Goal: Contribute content: Contribute content

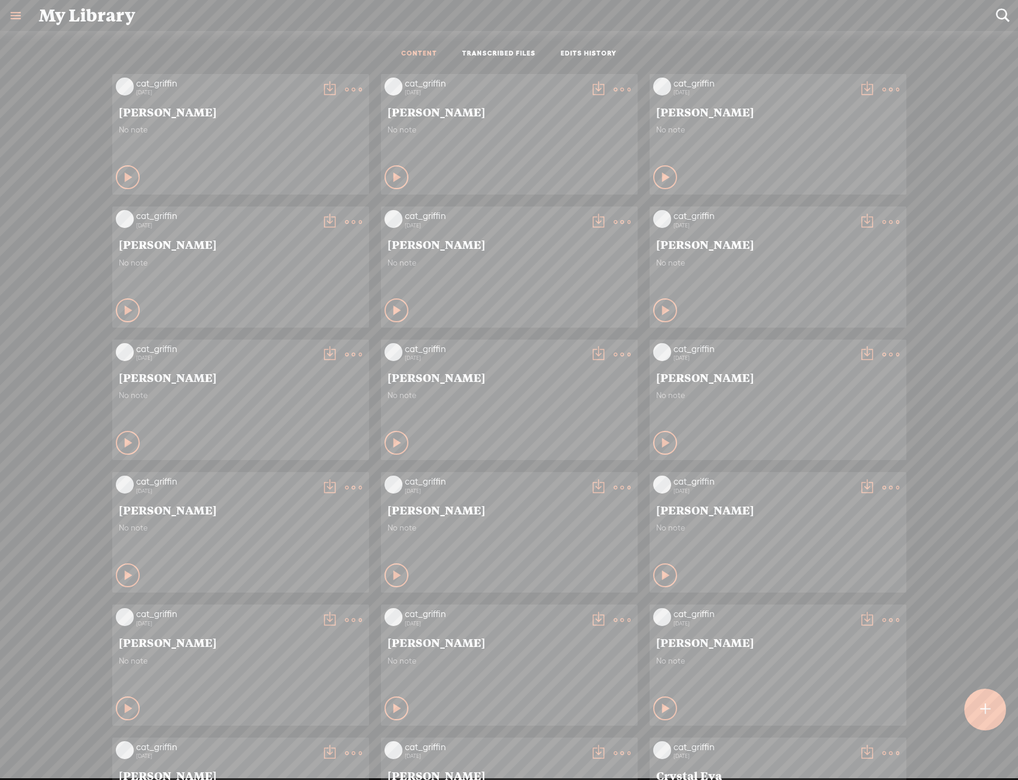
click at [965, 706] on div "My Library Create Content CONTENT TRANSCRIBED FILES EDITS HISTORY All All Draft…" at bounding box center [509, 408] width 1018 height 816
click at [970, 707] on div at bounding box center [985, 710] width 44 height 44
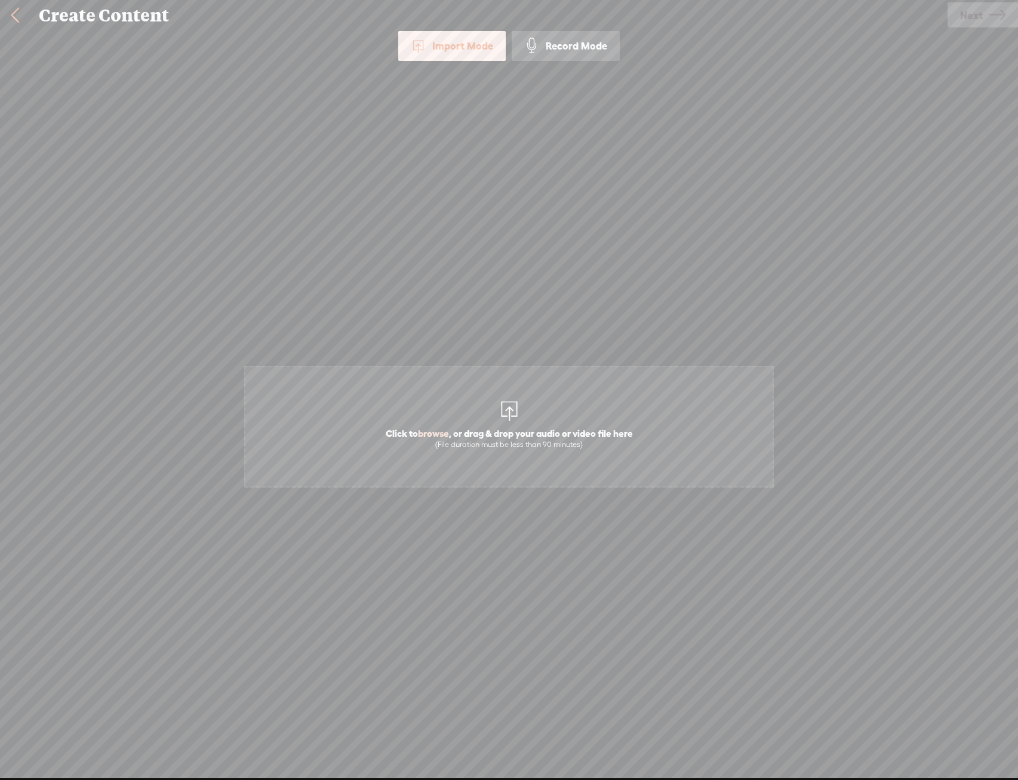
click at [458, 417] on span "Click to browse , or drag & drop your audio or video file here (File duration m…" at bounding box center [508, 427] width 529 height 122
click at [970, 18] on span "Next" at bounding box center [971, 15] width 23 height 30
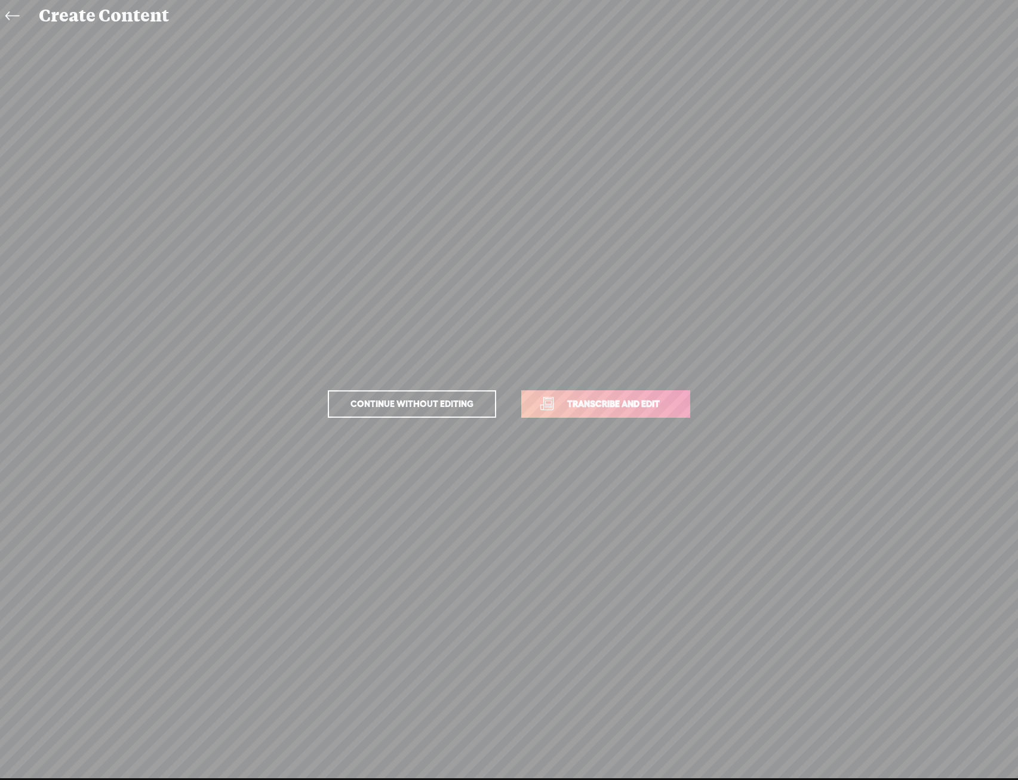
click at [659, 394] on link "Transcribe and edit" at bounding box center [605, 403] width 169 height 27
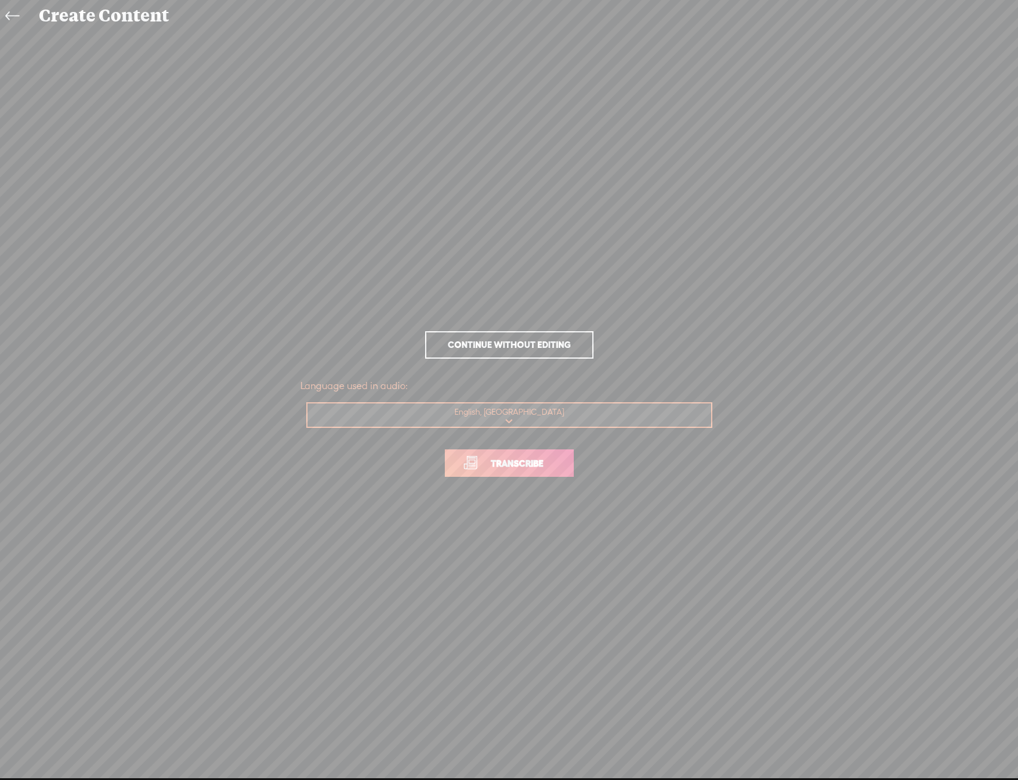
click at [505, 465] on span "Transcribe" at bounding box center [517, 464] width 78 height 14
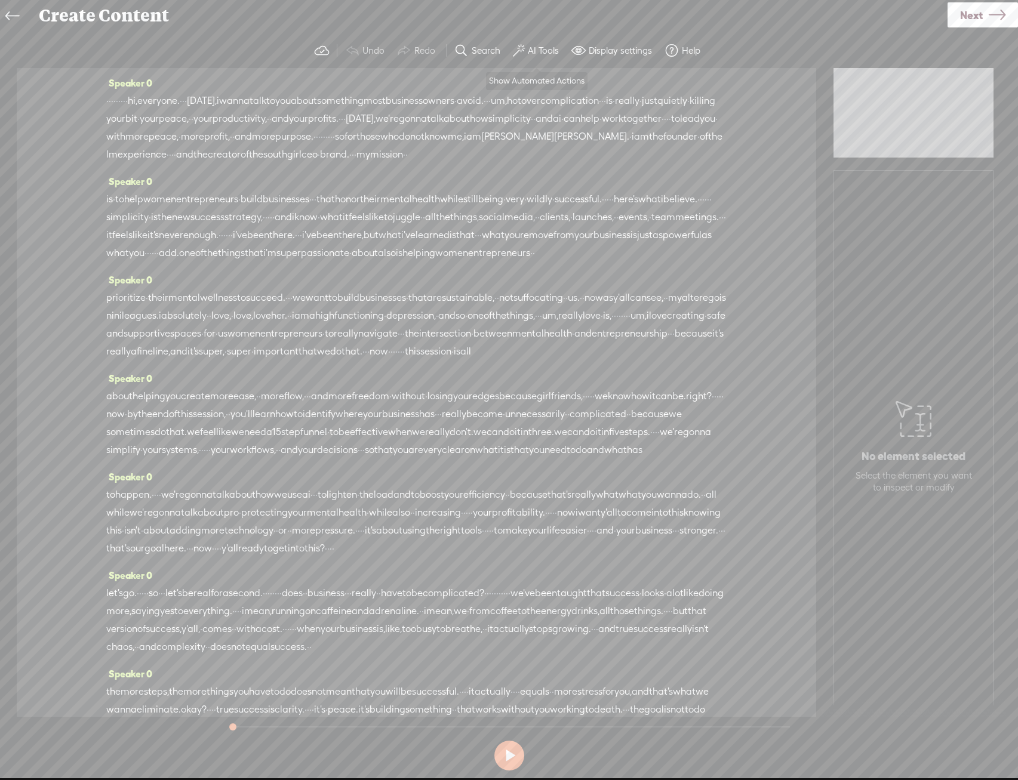
click at [520, 54] on span at bounding box center [519, 51] width 12 height 14
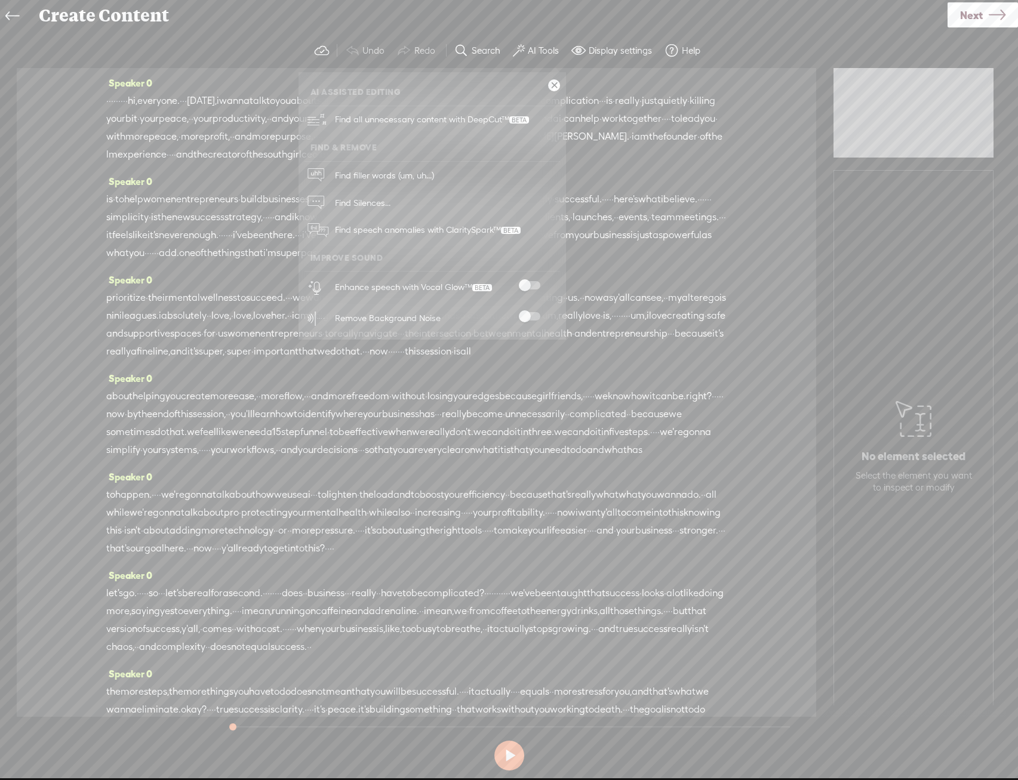
drag, startPoint x: 528, startPoint y: 282, endPoint x: 524, endPoint y: 291, distance: 9.9
click at [528, 282] on span at bounding box center [529, 285] width 21 height 8
click at [523, 312] on span at bounding box center [529, 316] width 21 height 8
click at [964, 17] on span "Next" at bounding box center [971, 15] width 23 height 30
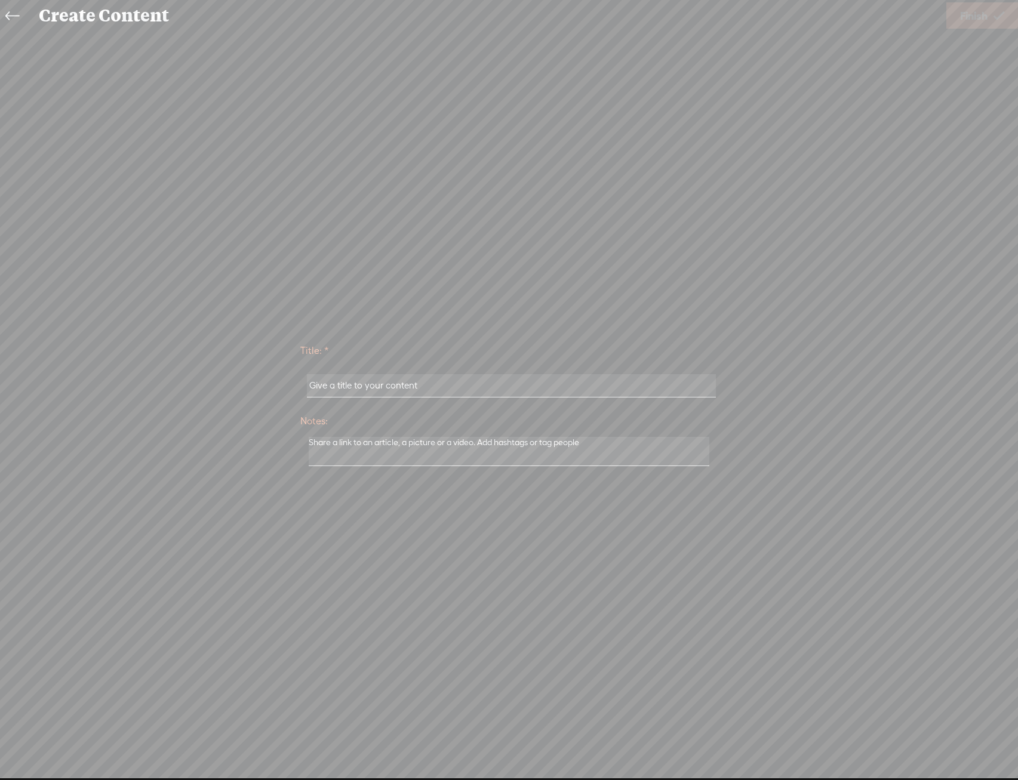
click at [409, 389] on input "text" at bounding box center [511, 385] width 409 height 23
paste input "[PERSON_NAME]"
type input "[PERSON_NAME]"
click at [976, 24] on span "Finish" at bounding box center [973, 16] width 27 height 30
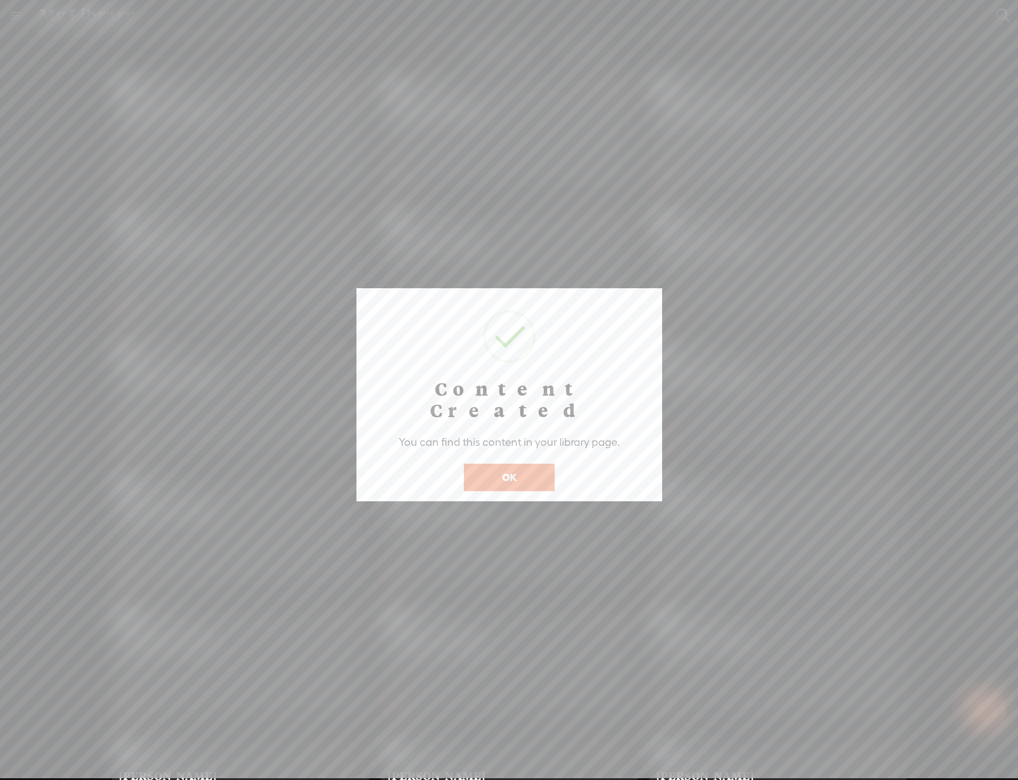
click at [526, 464] on button "OK" at bounding box center [509, 477] width 91 height 27
